Goal: Find specific page/section: Find specific page/section

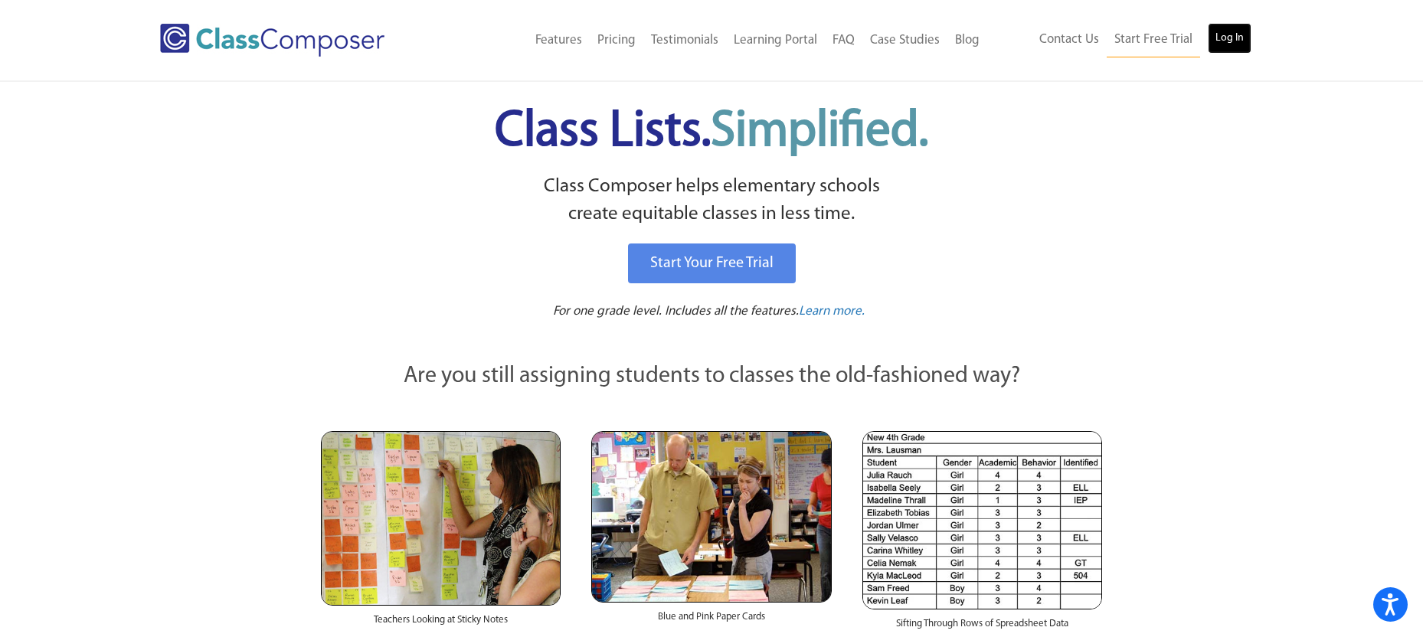
click at [1237, 39] on link "Log In" at bounding box center [1230, 38] width 44 height 31
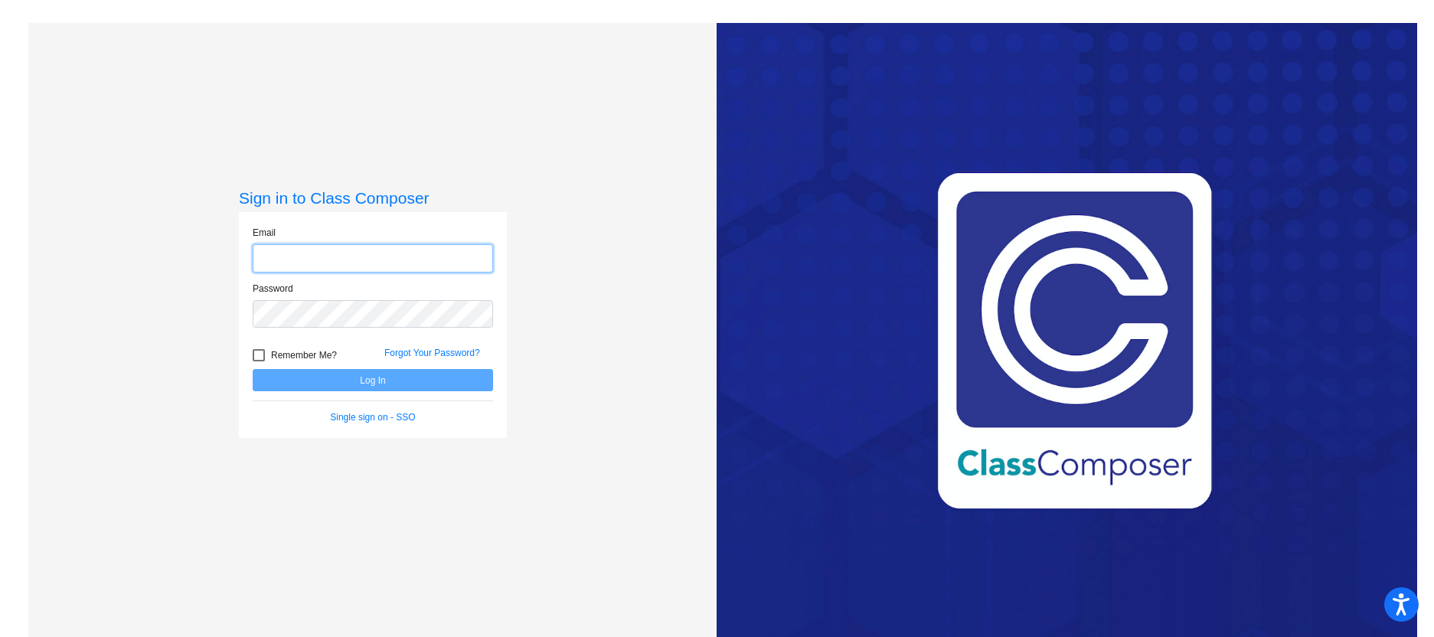
type input "demetroj@bbhcsd.org"
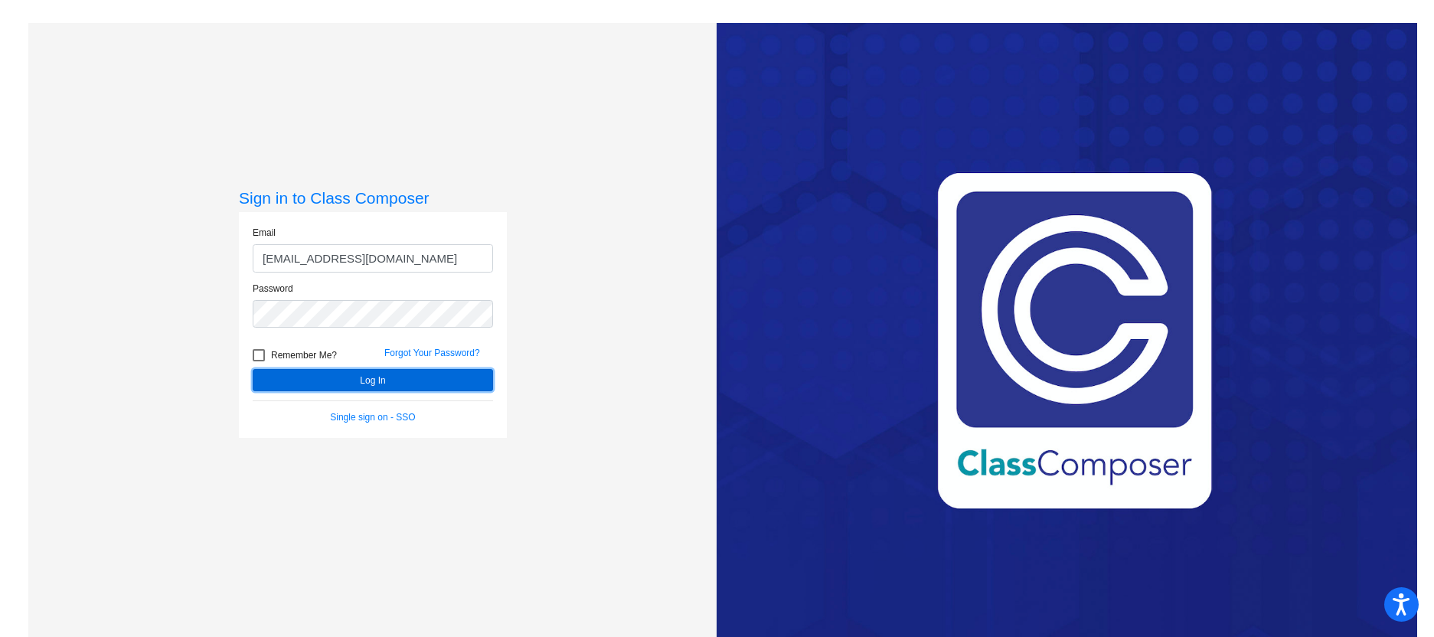
click at [309, 380] on button "Log In" at bounding box center [373, 380] width 240 height 22
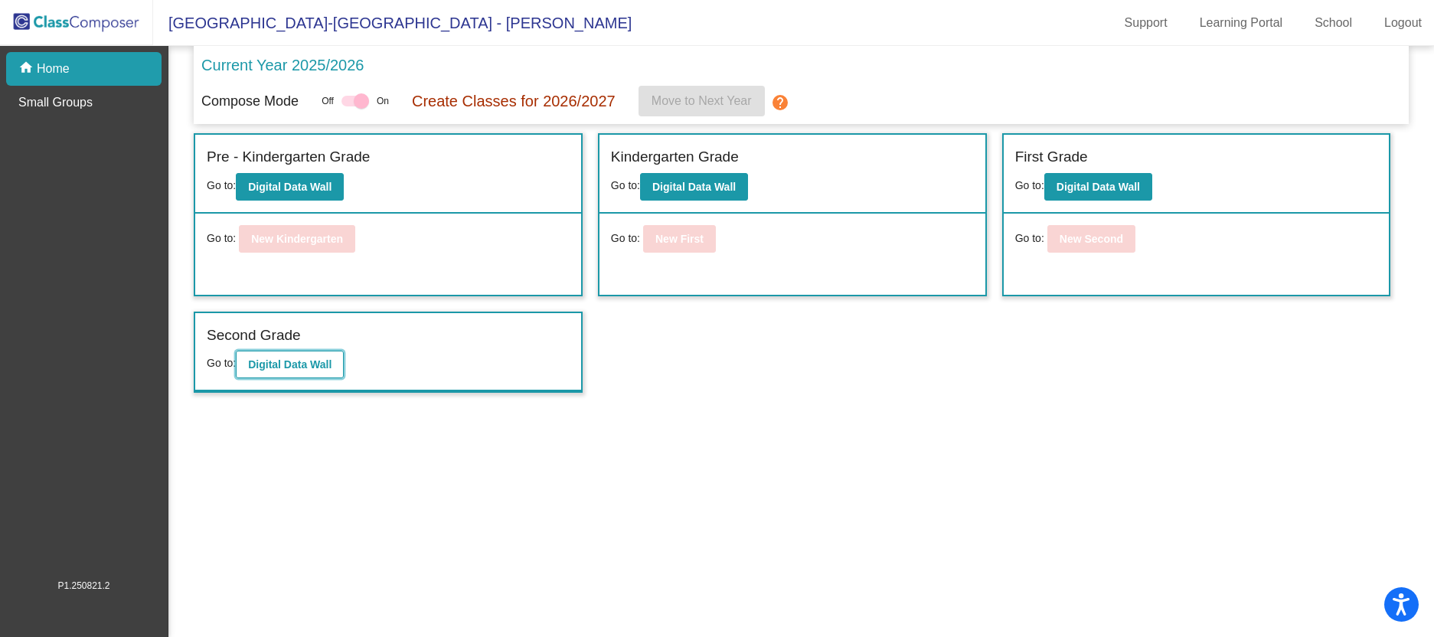
click at [325, 367] on b "Digital Data Wall" at bounding box center [289, 364] width 83 height 12
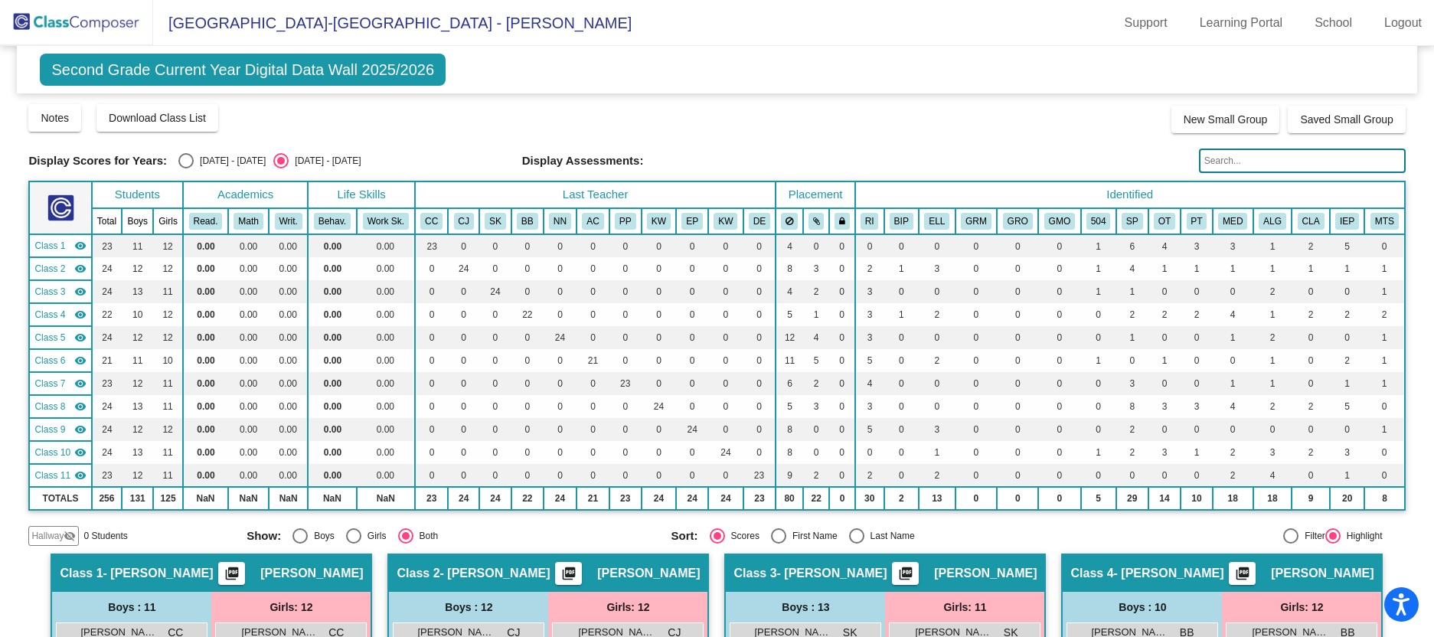
click at [1250, 160] on input "text" at bounding box center [1302, 161] width 207 height 25
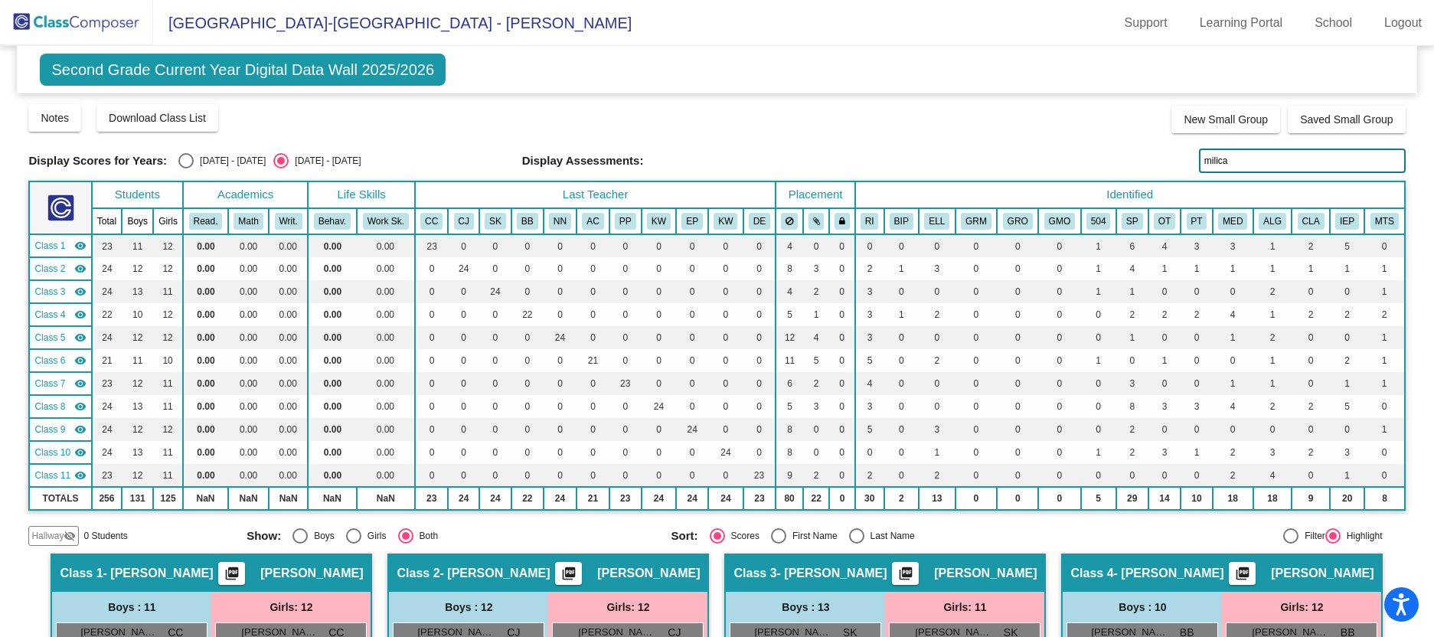
type input "milica"
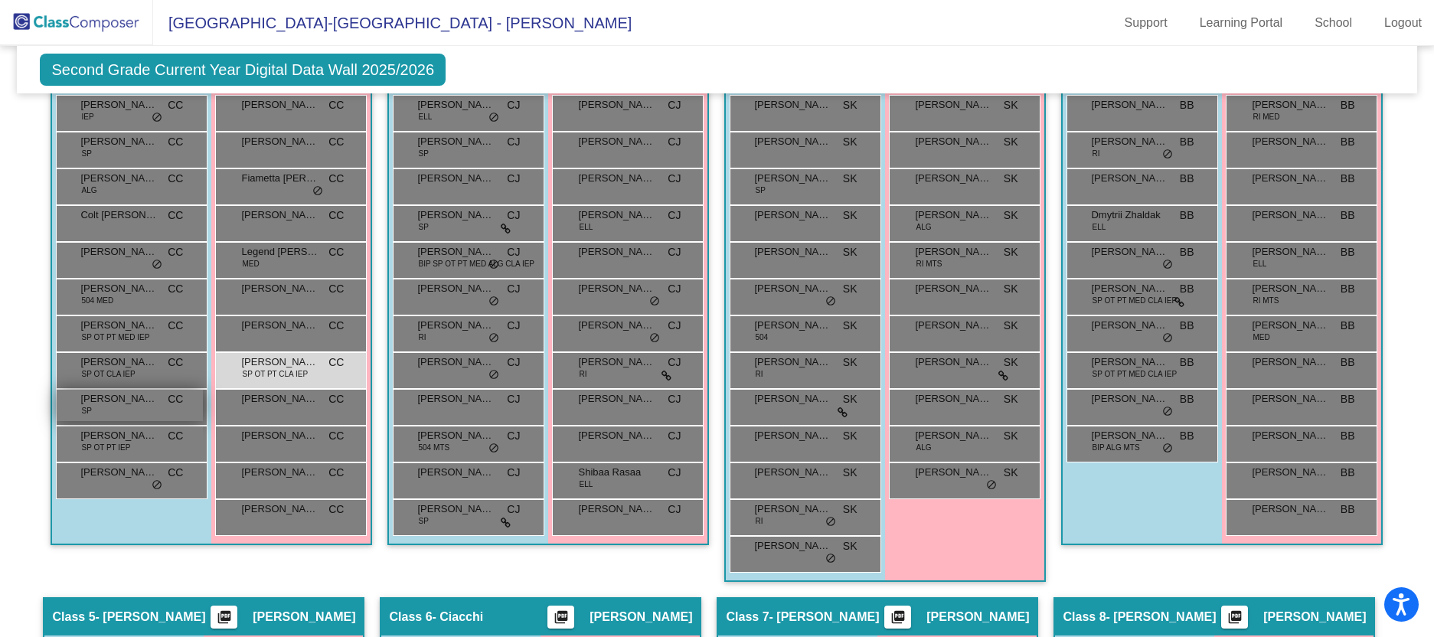
scroll to position [383, 0]
